Goal: Find specific page/section: Find specific page/section

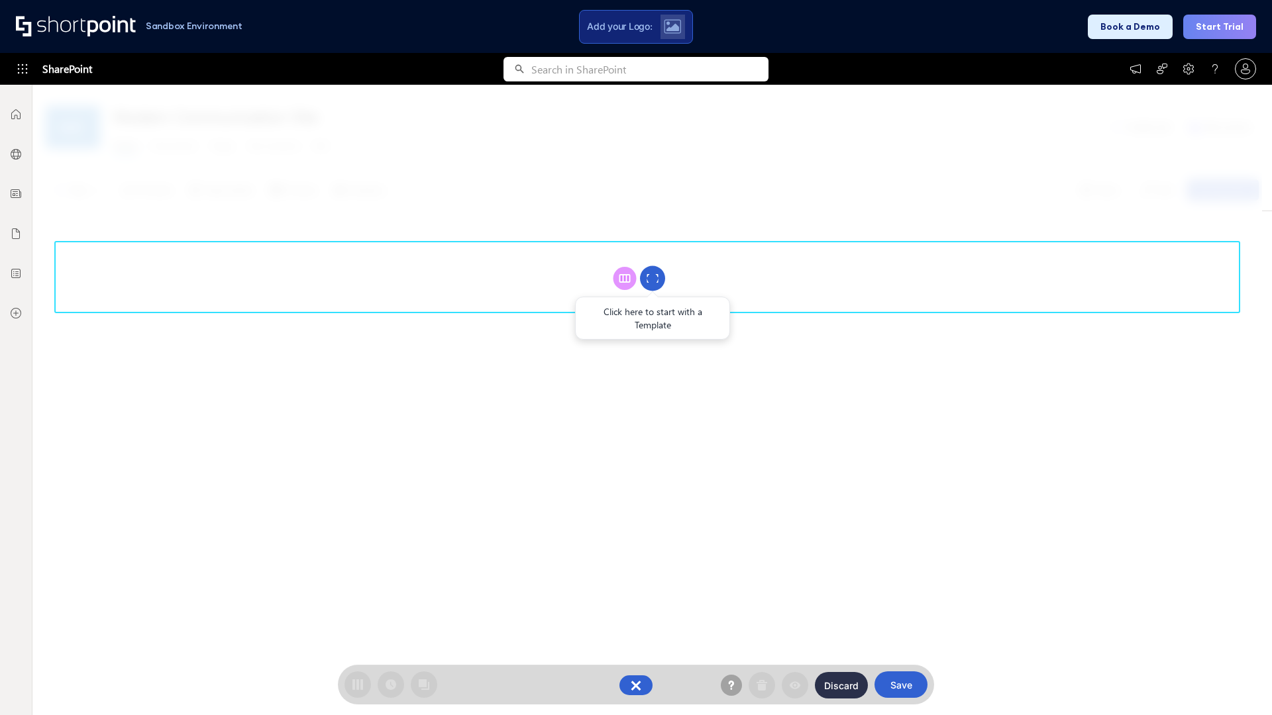
click at [653, 278] on circle at bounding box center [652, 278] width 25 height 25
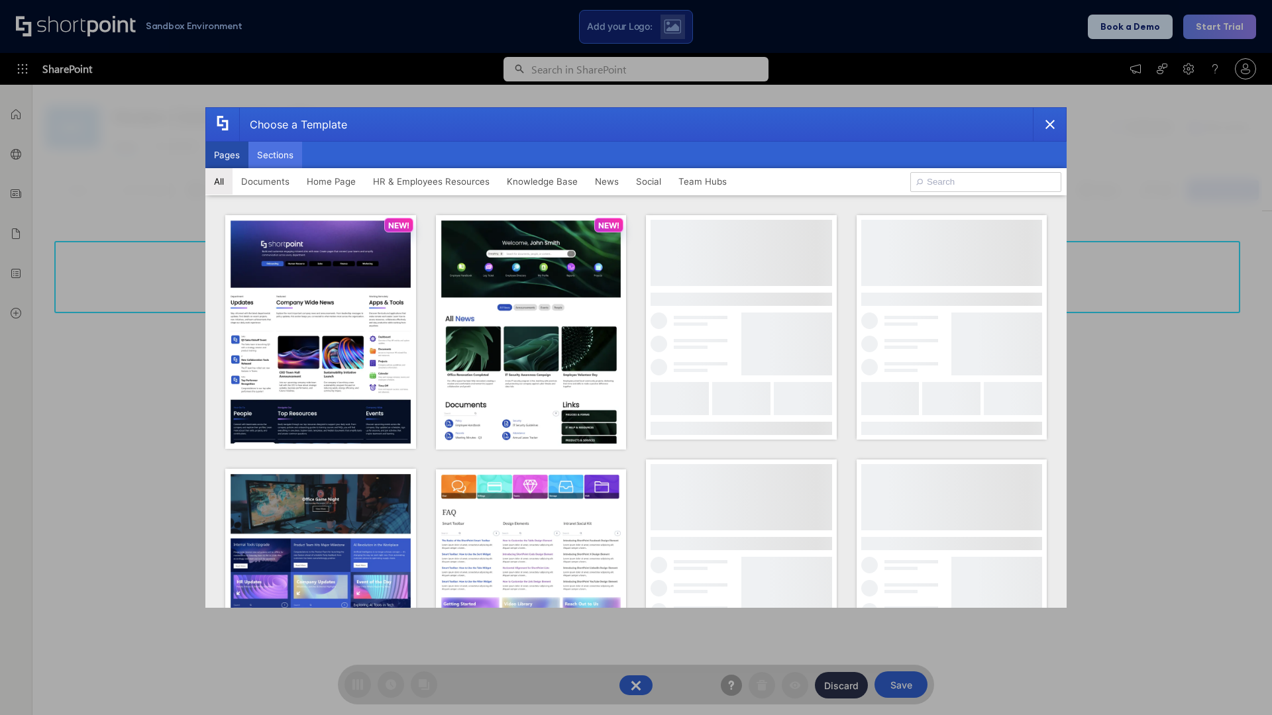
click at [275, 155] on button "Sections" at bounding box center [275, 155] width 54 height 26
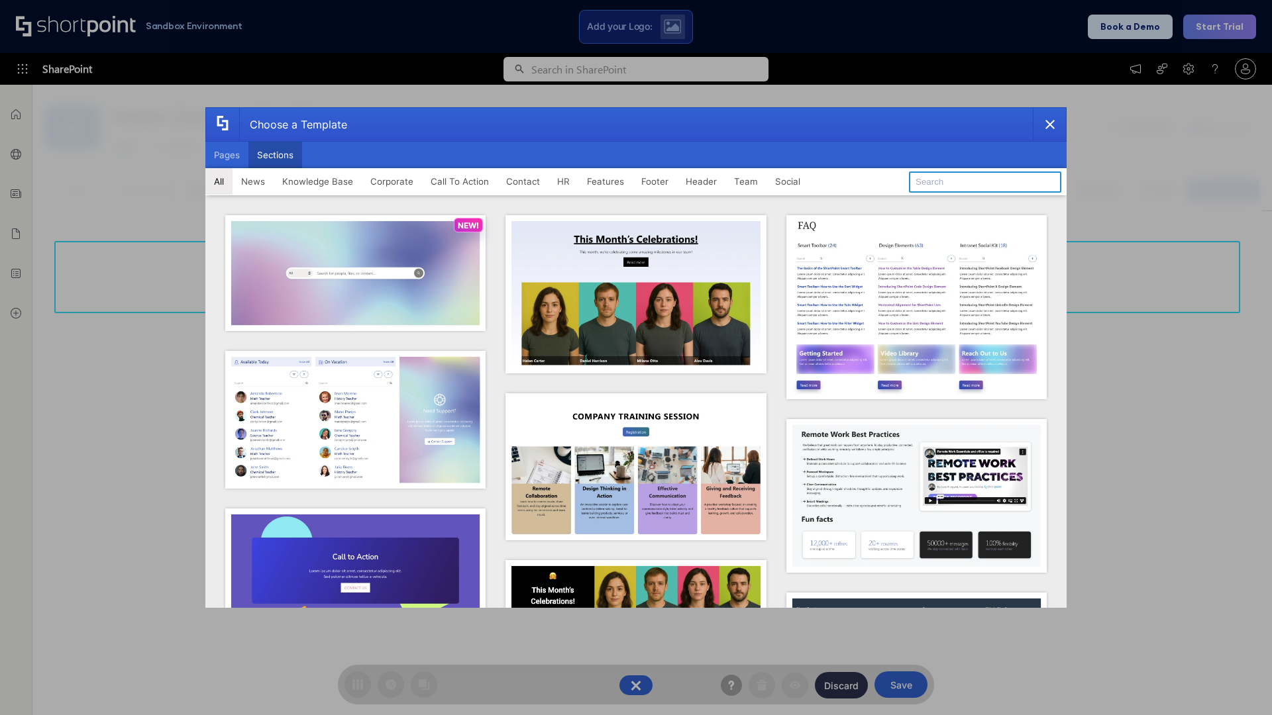
type input "HR Hub"
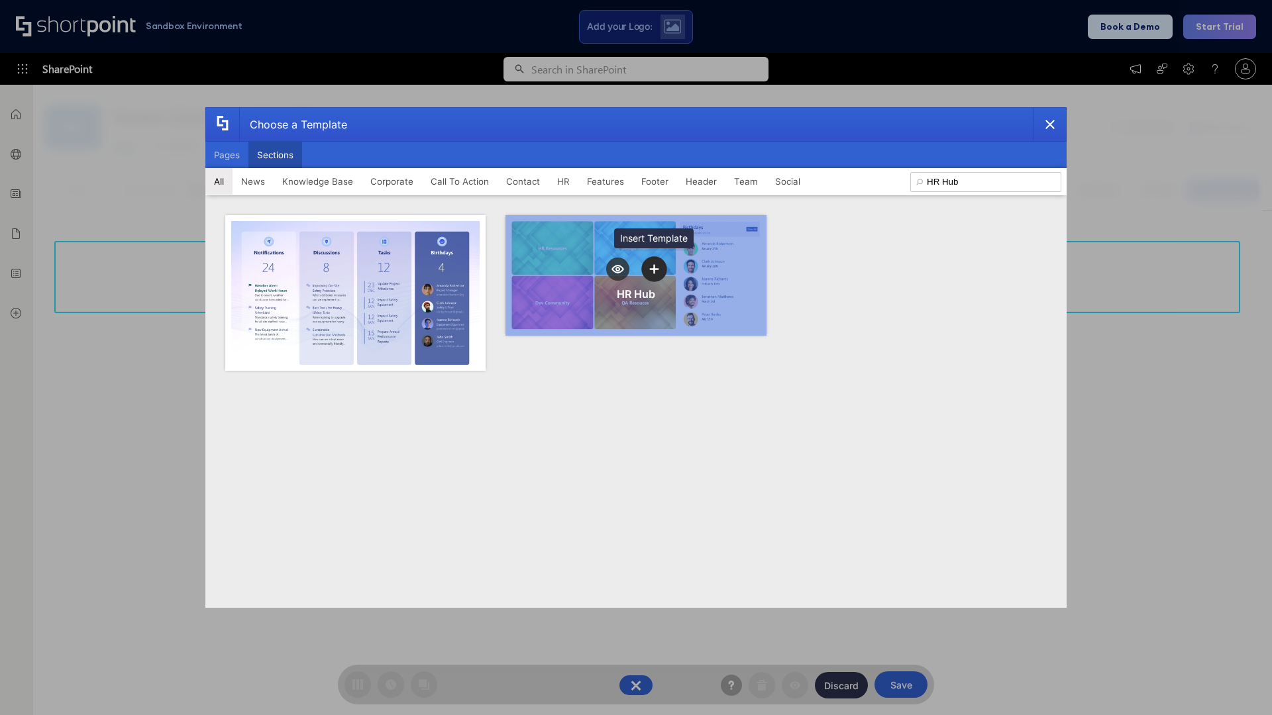
click at [654, 269] on icon "template selector" at bounding box center [653, 268] width 9 height 9
